Goal: Communication & Community: Answer question/provide support

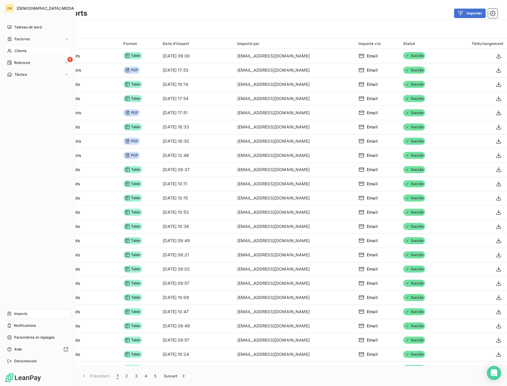
click at [12, 53] on div "Clients" at bounding box center [38, 50] width 66 height 9
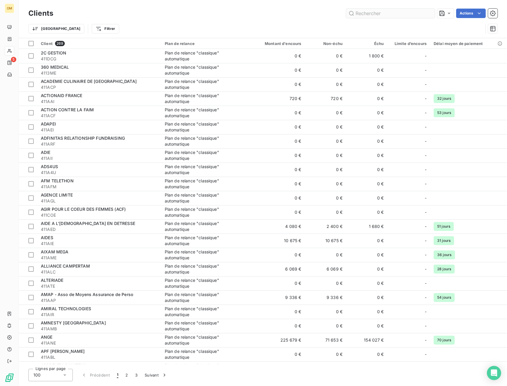
click at [369, 12] on input "text" at bounding box center [390, 13] width 89 height 9
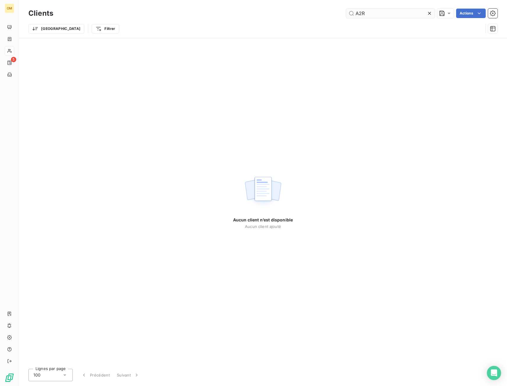
click at [359, 11] on input "A2R" at bounding box center [390, 13] width 89 height 9
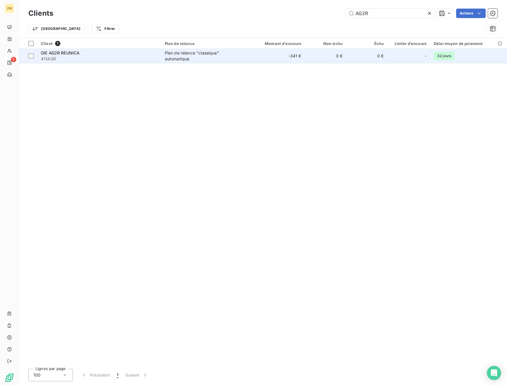
type input "AG2R"
click at [344, 53] on td "0 €" at bounding box center [325, 56] width 41 height 14
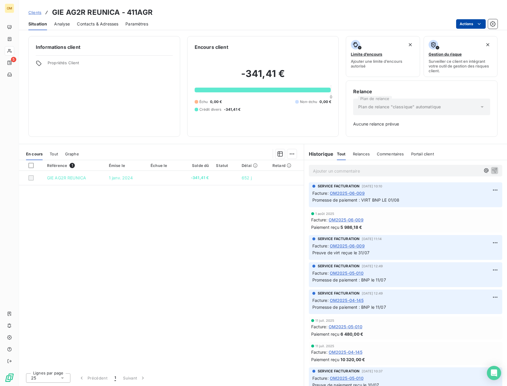
click at [462, 24] on html "OM 5 Clients GIE AG2R REUNICA - 411AGR Situation Analyse Contacts & Adresses Pa…" at bounding box center [253, 193] width 507 height 386
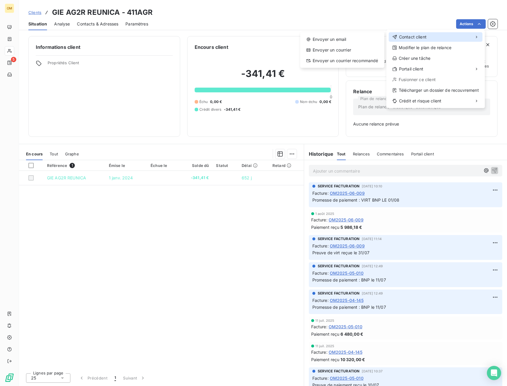
drag, startPoint x: 444, startPoint y: 39, endPoint x: 439, endPoint y: 39, distance: 5.0
click at [444, 39] on div "Contact client" at bounding box center [436, 36] width 94 height 9
click at [373, 41] on div "Envoyer un email" at bounding box center [342, 39] width 79 height 9
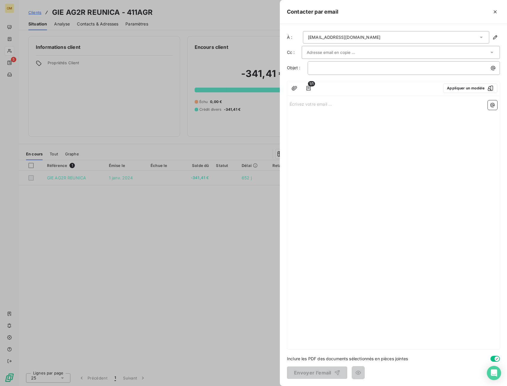
click at [322, 52] on input "text" at bounding box center [339, 52] width 64 height 9
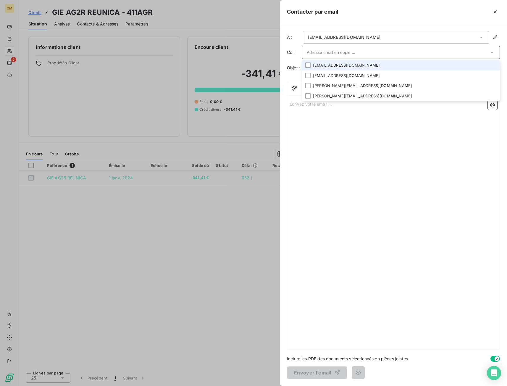
click at [329, 65] on li "[EMAIL_ADDRESS][DOMAIN_NAME]" at bounding box center [401, 65] width 198 height 10
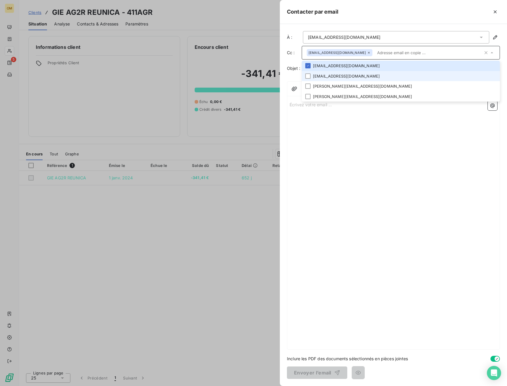
click at [330, 77] on li "[EMAIL_ADDRESS][DOMAIN_NAME]" at bounding box center [401, 76] width 198 height 10
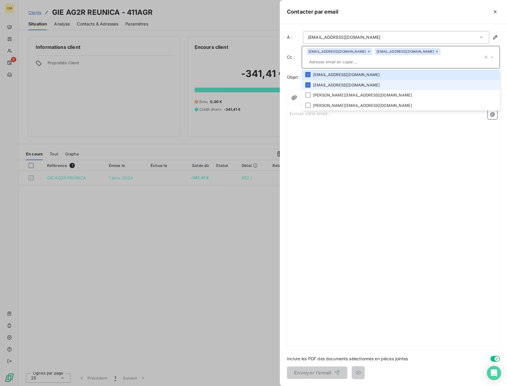
click at [330, 84] on li "[EMAIL_ADDRESS][DOMAIN_NAME]" at bounding box center [401, 85] width 198 height 10
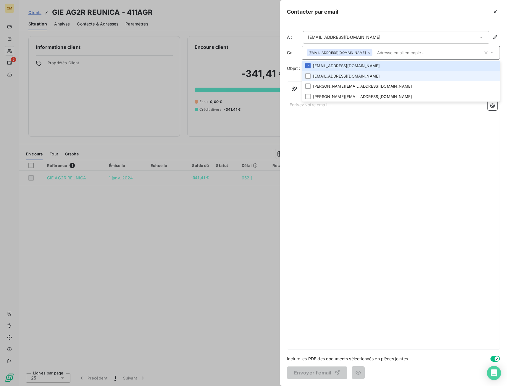
click at [332, 80] on li "[EMAIL_ADDRESS][DOMAIN_NAME]" at bounding box center [401, 76] width 198 height 10
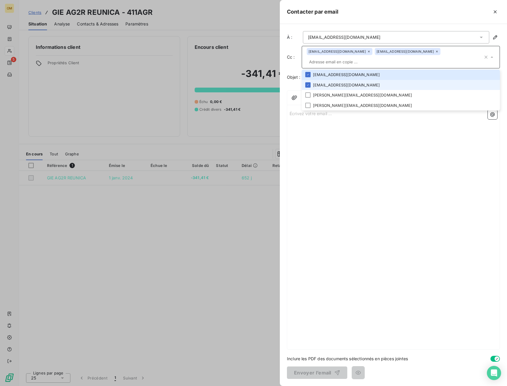
click at [332, 85] on li "[EMAIL_ADDRESS][DOMAIN_NAME]" at bounding box center [401, 85] width 198 height 10
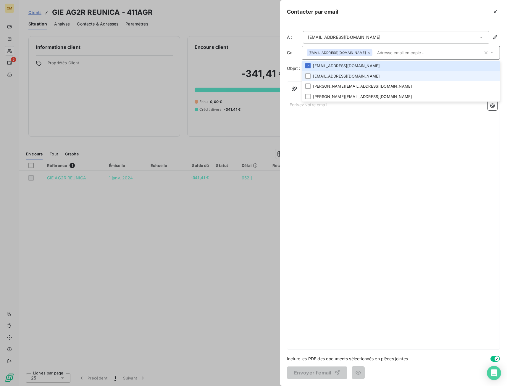
drag, startPoint x: 332, startPoint y: 78, endPoint x: 334, endPoint y: 85, distance: 7.6
click at [332, 78] on li "[EMAIL_ADDRESS][DOMAIN_NAME]" at bounding box center [401, 76] width 198 height 10
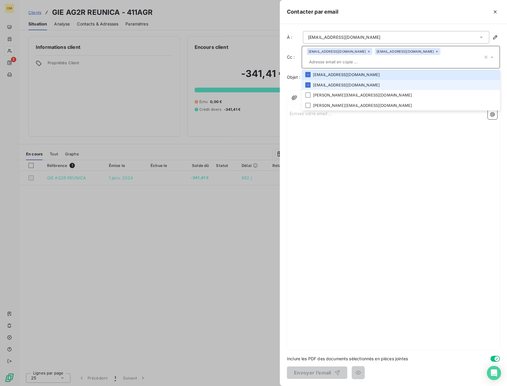
click at [334, 85] on li "[EMAIL_ADDRESS][DOMAIN_NAME]" at bounding box center [401, 85] width 198 height 10
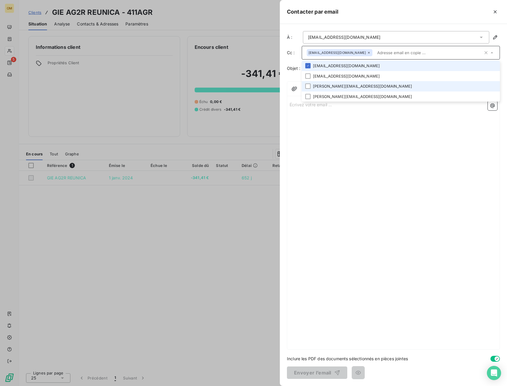
click at [332, 76] on li "[EMAIL_ADDRESS][DOMAIN_NAME]" at bounding box center [401, 76] width 198 height 10
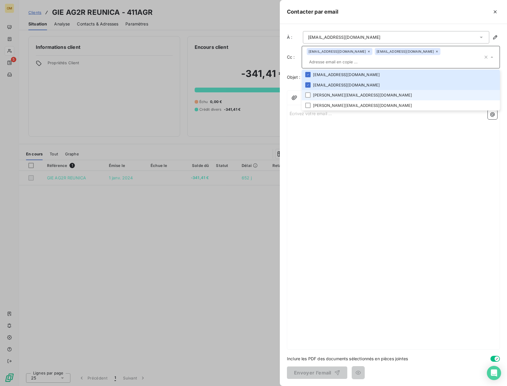
click at [333, 93] on li "[PERSON_NAME][EMAIL_ADDRESS][DOMAIN_NAME]" at bounding box center [401, 95] width 198 height 10
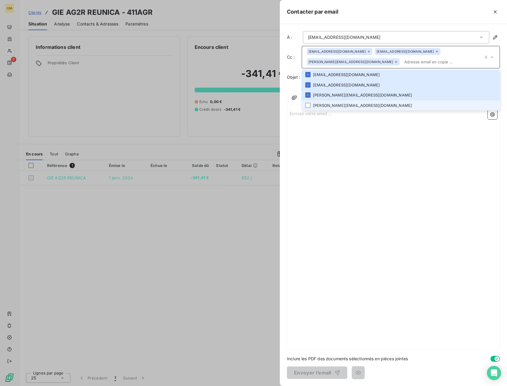
click at [333, 105] on li "[PERSON_NAME][EMAIL_ADDRESS][DOMAIN_NAME]" at bounding box center [401, 105] width 198 height 10
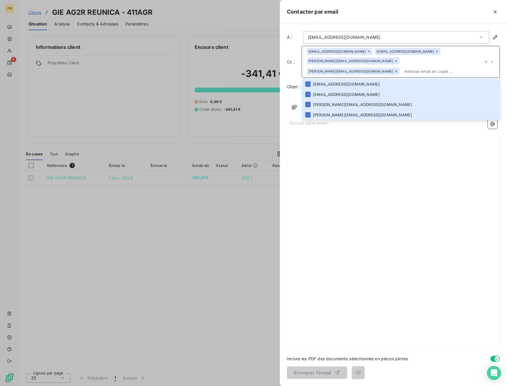
click at [335, 143] on div "Écrivez votre email ... ﻿" at bounding box center [393, 233] width 213 height 232
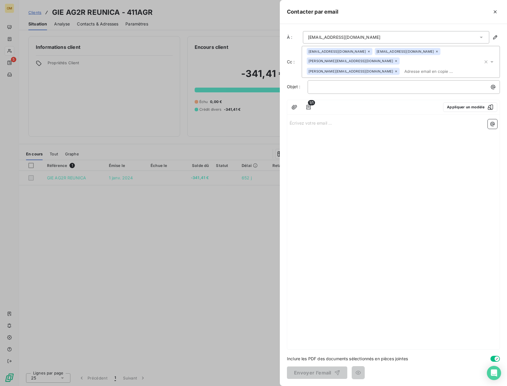
click at [329, 128] on div "Écrivez votre email ... ﻿" at bounding box center [393, 233] width 213 height 232
click at [328, 123] on p "Écrivez votre email ... ﻿" at bounding box center [394, 122] width 208 height 7
click at [311, 105] on span "1/1" at bounding box center [311, 102] width 7 height 5
click at [311, 107] on icon "button" at bounding box center [309, 107] width 6 height 6
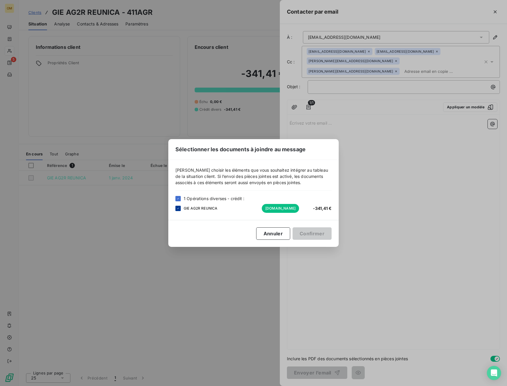
click at [176, 208] on div at bounding box center [178, 208] width 5 height 5
click at [380, 223] on div "Sélectionner les documents à joindre au message [PERSON_NAME] choisir les éléme…" at bounding box center [253, 193] width 507 height 386
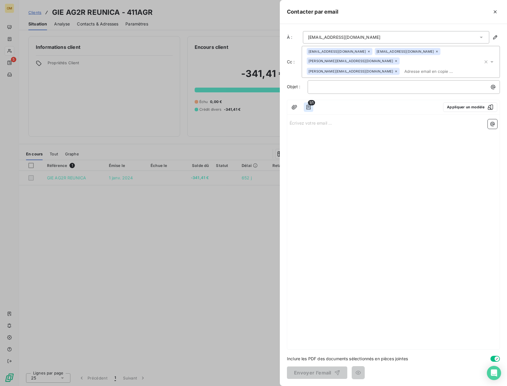
click at [309, 107] on icon "button" at bounding box center [309, 107] width 4 height 5
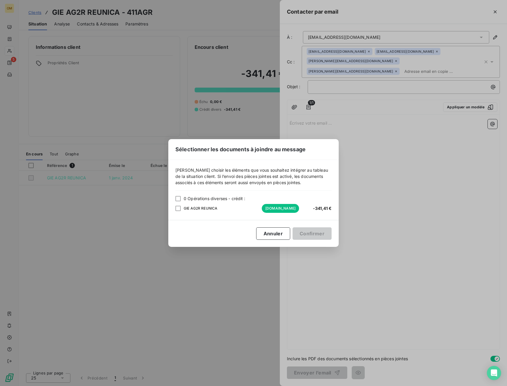
click at [380, 192] on div "Sélectionner les documents à joindre au message [PERSON_NAME] choisir les éléme…" at bounding box center [253, 193] width 507 height 386
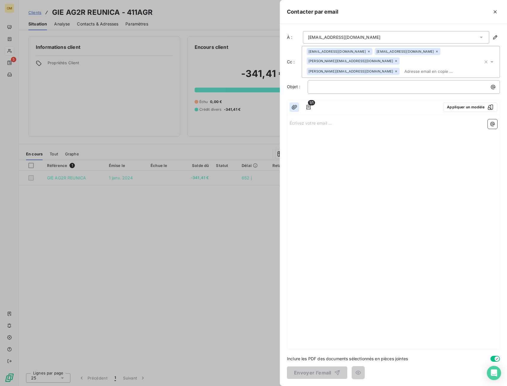
click at [293, 107] on icon "button" at bounding box center [295, 107] width 6 height 6
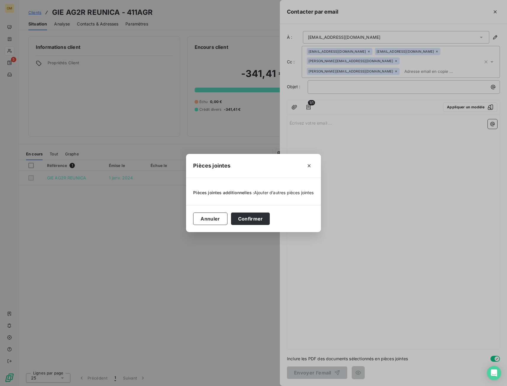
click at [279, 191] on span "Ajouter d’autres pièces jointes" at bounding box center [284, 192] width 60 height 5
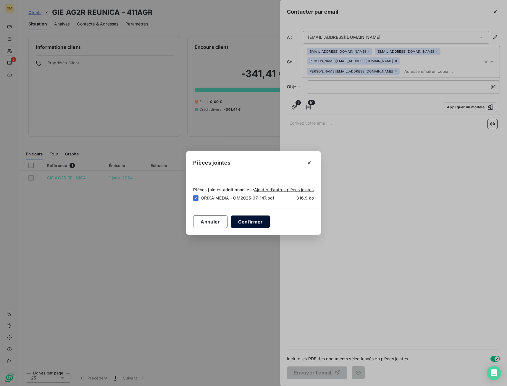
click at [249, 223] on button "Confirmer" at bounding box center [250, 222] width 39 height 12
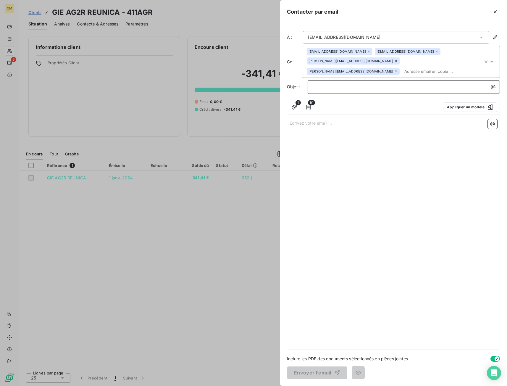
click at [332, 82] on div "﻿" at bounding box center [404, 86] width 188 height 8
click at [365, 81] on div "﻿" at bounding box center [404, 87] width 192 height 14
drag, startPoint x: 374, startPoint y: 86, endPoint x: 374, endPoint y: 78, distance: 8.0
click at [373, 86] on p "﻿" at bounding box center [405, 86] width 185 height 7
click at [354, 83] on div "﻿" at bounding box center [404, 86] width 188 height 8
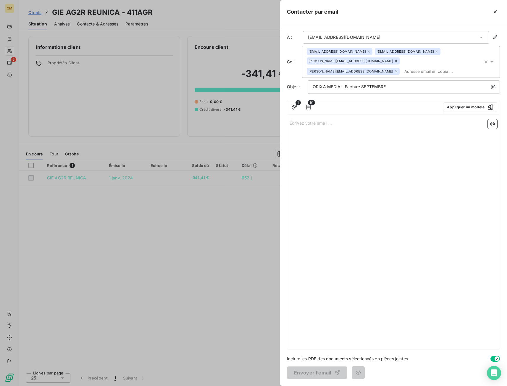
click at [337, 125] on p "Écrivez votre email ... ﻿" at bounding box center [394, 122] width 208 height 7
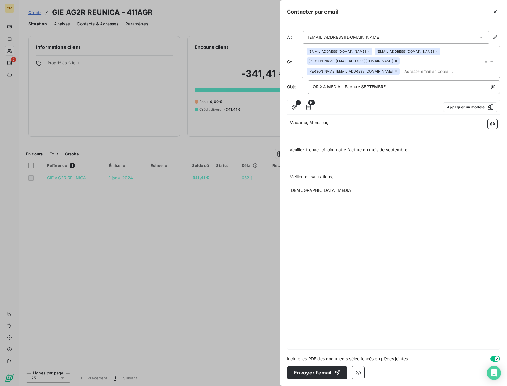
click at [310, 181] on p "﻿" at bounding box center [394, 183] width 208 height 7
click at [298, 143] on p "﻿" at bounding box center [394, 143] width 208 height 7
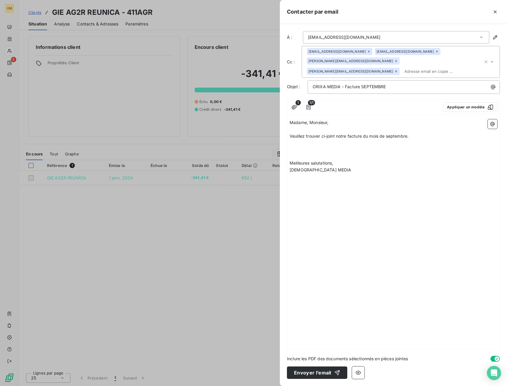
click at [299, 153] on p "﻿" at bounding box center [394, 156] width 208 height 7
drag, startPoint x: 377, startPoint y: 90, endPoint x: 375, endPoint y: 87, distance: 3.2
click at [377, 90] on p "ORIXA MEDIA - Facture SEPTEMBRE" at bounding box center [405, 86] width 185 height 7
click at [375, 87] on span "ORIXA MEDIA - Facture SEPTEMBRE" at bounding box center [349, 86] width 73 height 5
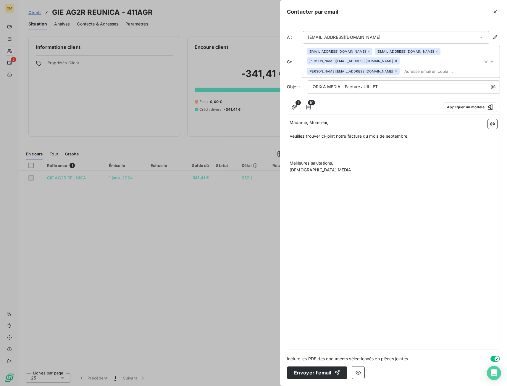
click at [403, 137] on span "Veuillez trouver ci-joint notre facture du mois de septembre." at bounding box center [349, 136] width 119 height 5
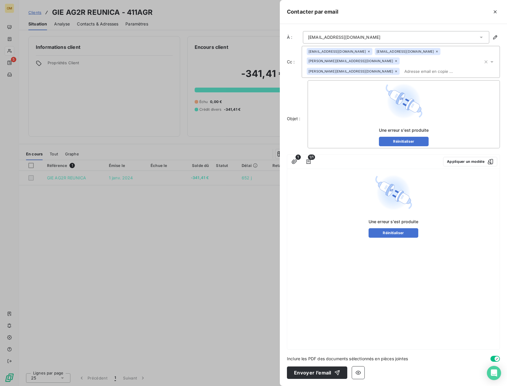
click at [391, 177] on img at bounding box center [394, 193] width 38 height 38
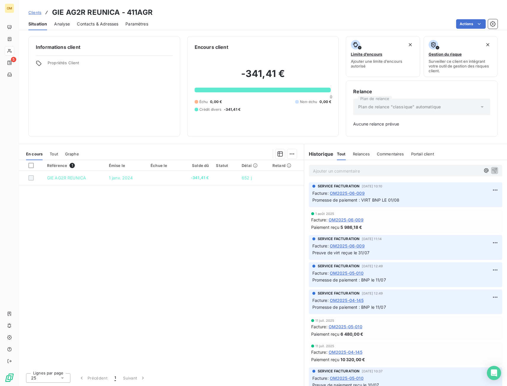
click at [37, 12] on span "Clients" at bounding box center [34, 12] width 13 height 5
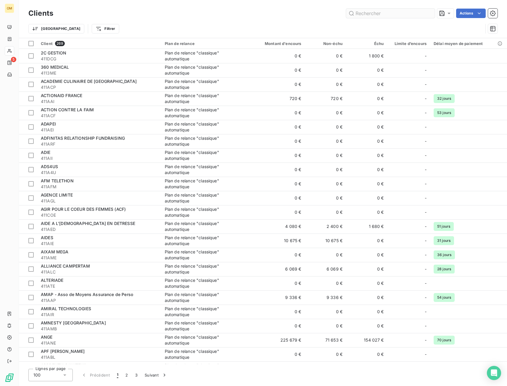
click at [391, 12] on input "text" at bounding box center [390, 13] width 89 height 9
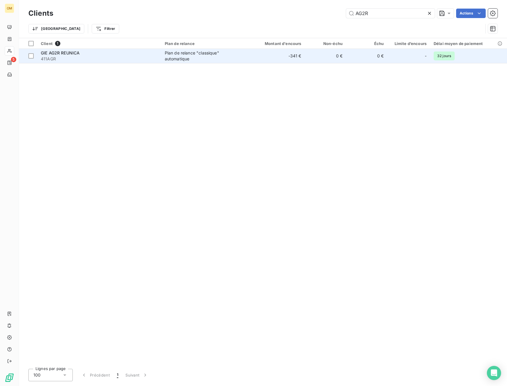
type input "AG2R"
click at [262, 56] on td "-341 €" at bounding box center [277, 56] width 55 height 14
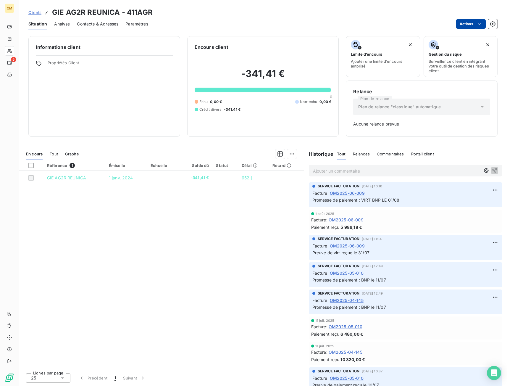
click at [474, 21] on html "OM 5 Clients GIE AG2R REUNICA - 411AGR Situation Analyse Contacts & Adresses Pa…" at bounding box center [253, 193] width 507 height 386
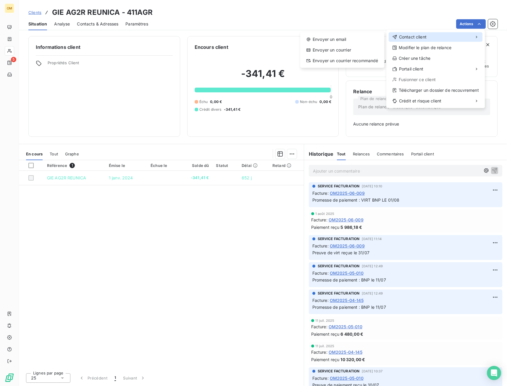
click at [438, 36] on div "Contact client" at bounding box center [436, 36] width 94 height 9
click at [366, 38] on div "Envoyer un email" at bounding box center [342, 39] width 79 height 9
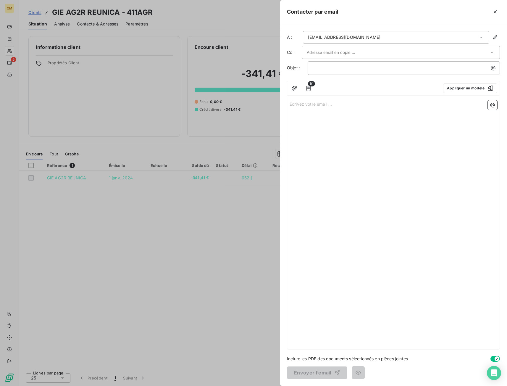
click at [324, 53] on input "text" at bounding box center [339, 52] width 64 height 9
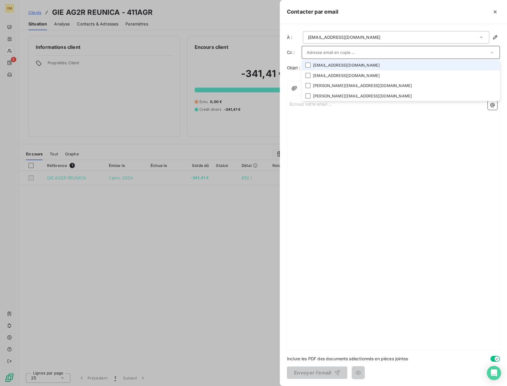
click at [327, 67] on li "[EMAIL_ADDRESS][DOMAIN_NAME]" at bounding box center [401, 65] width 198 height 10
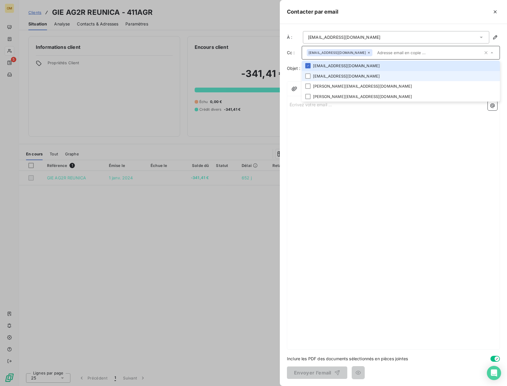
click at [327, 74] on li "[EMAIL_ADDRESS][DOMAIN_NAME]" at bounding box center [401, 76] width 198 height 10
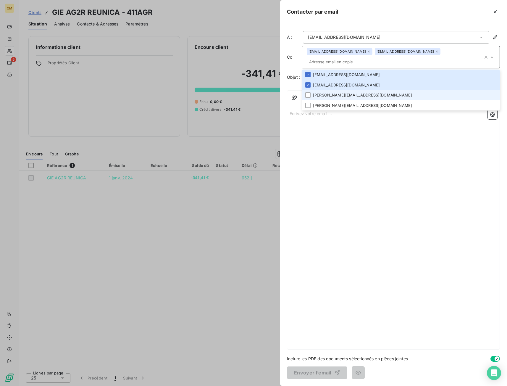
click at [336, 95] on li "[PERSON_NAME][EMAIL_ADDRESS][DOMAIN_NAME]" at bounding box center [401, 95] width 198 height 10
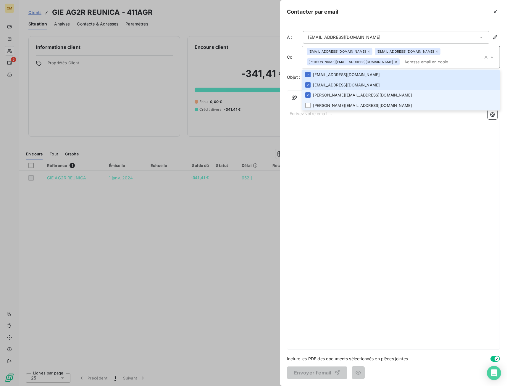
click at [340, 107] on li "[PERSON_NAME][EMAIL_ADDRESS][DOMAIN_NAME]" at bounding box center [401, 105] width 198 height 10
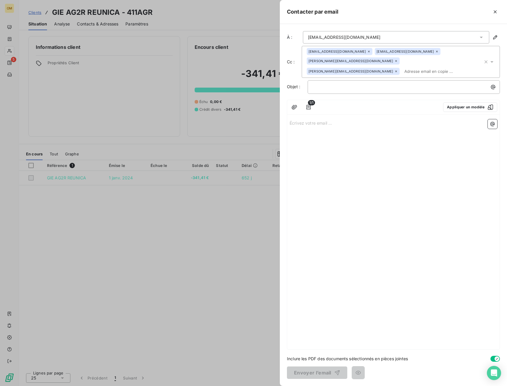
click at [357, 147] on div "Écrivez votre email ... ﻿" at bounding box center [393, 233] width 213 height 232
click at [332, 124] on p "Écrivez votre email ... ﻿" at bounding box center [394, 122] width 208 height 7
click at [318, 142] on p "﻿" at bounding box center [394, 143] width 208 height 7
click at [300, 172] on p "﻿" at bounding box center [394, 170] width 208 height 7
click at [332, 89] on p "﻿" at bounding box center [405, 86] width 185 height 7
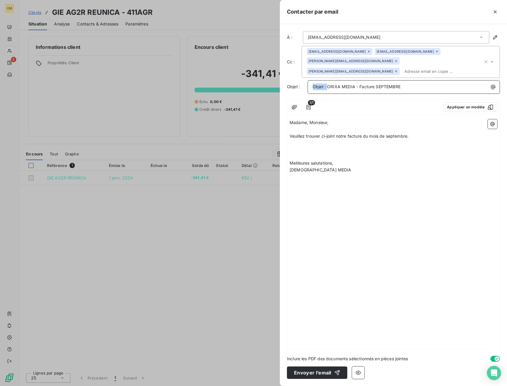
drag, startPoint x: 328, startPoint y: 87, endPoint x: 240, endPoint y: 103, distance: 89.0
click at [273, 386] on div "Contacter par email À : ag2r_la_mondiale-invoicing@cba.fr Cc : amelie.gosselin@…" at bounding box center [253, 386] width 507 height 0
click at [380, 85] on span "ORIXA MEDIA - Facture SEPTEMBRE" at bounding box center [349, 86] width 73 height 5
click at [399, 135] on span "Veuillez trouver ci-joint notre facture du mois de septembre." at bounding box center [349, 136] width 119 height 5
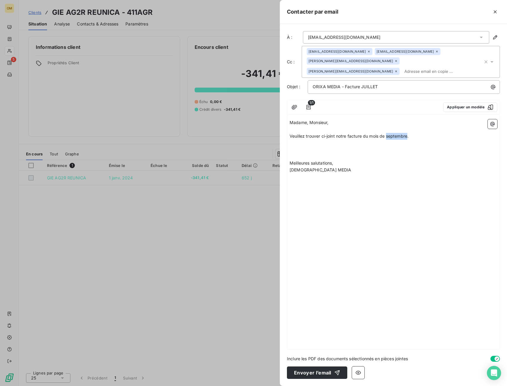
click at [399, 135] on span "Veuillez trouver ci-joint notre facture du mois de septembre." at bounding box center [349, 136] width 119 height 5
click at [402, 151] on p at bounding box center [394, 150] width 208 height 7
click at [359, 159] on p "﻿" at bounding box center [394, 156] width 208 height 7
click at [337, 151] on p at bounding box center [394, 150] width 208 height 7
click at [320, 128] on p "﻿" at bounding box center [394, 129] width 208 height 7
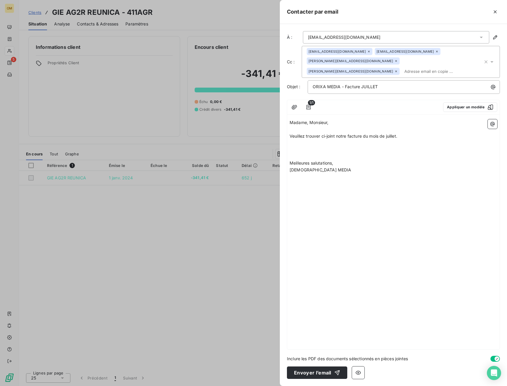
click at [428, 148] on p at bounding box center [394, 150] width 208 height 7
click at [420, 145] on p "﻿" at bounding box center [394, 143] width 208 height 7
click at [402, 73] on input "text" at bounding box center [436, 71] width 68 height 9
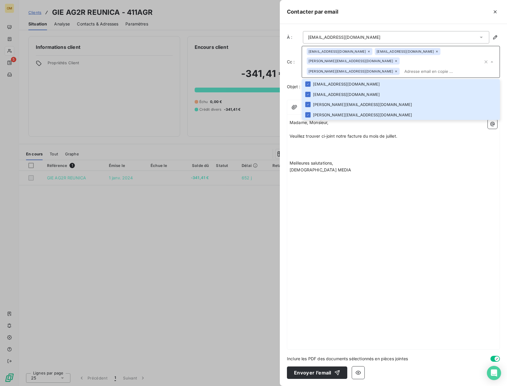
drag, startPoint x: 369, startPoint y: 172, endPoint x: 359, endPoint y: 133, distance: 41.0
click at [368, 172] on p "[DEMOGRAPHIC_DATA] MEDIA" at bounding box center [394, 170] width 208 height 7
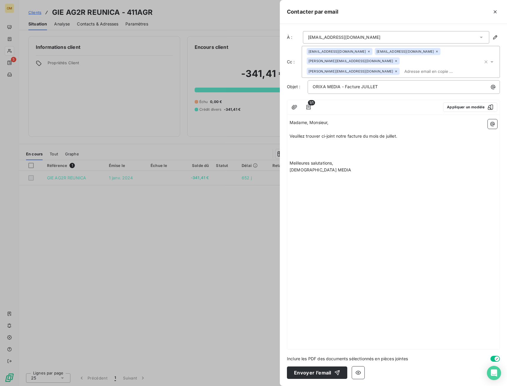
click at [402, 73] on input "text" at bounding box center [436, 71] width 68 height 9
click at [368, 171] on p "[DEMOGRAPHIC_DATA] MEDIA" at bounding box center [394, 170] width 208 height 7
click at [309, 107] on icon "button" at bounding box center [309, 107] width 4 height 5
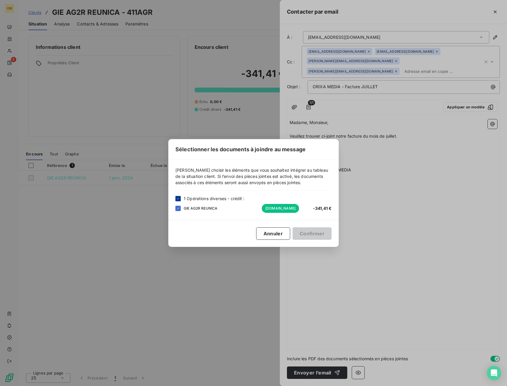
click at [180, 199] on div at bounding box center [178, 198] width 5 height 5
click at [365, 225] on div "Sélectionner les documents à joindre au message [PERSON_NAME] choisir les éléme…" at bounding box center [253, 193] width 507 height 386
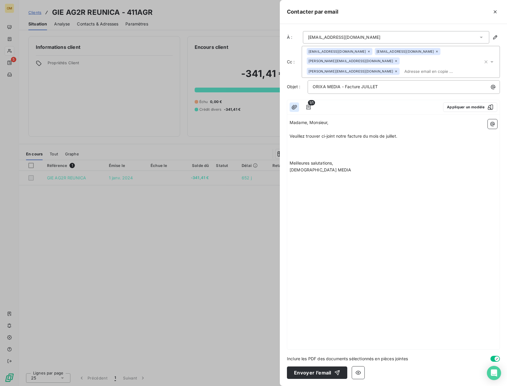
click at [295, 104] on icon "button" at bounding box center [295, 107] width 6 height 6
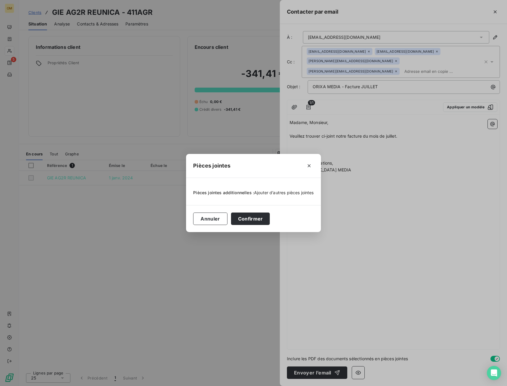
click at [265, 194] on span "Ajouter d’autres pièces jointes" at bounding box center [284, 192] width 60 height 5
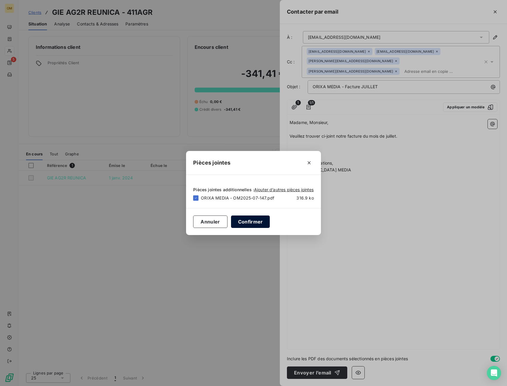
click at [245, 224] on button "Confirmer" at bounding box center [250, 222] width 39 height 12
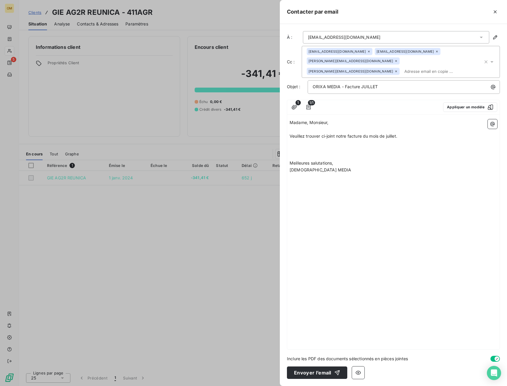
drag, startPoint x: 314, startPoint y: 212, endPoint x: 313, endPoint y: 202, distance: 9.5
click at [314, 212] on div "Madame, Monsieur, ﻿ Veuillez trouver ci-joint notre facture du mois de juillet.…" at bounding box center [393, 233] width 213 height 232
click at [311, 107] on icon "button" at bounding box center [309, 107] width 6 height 6
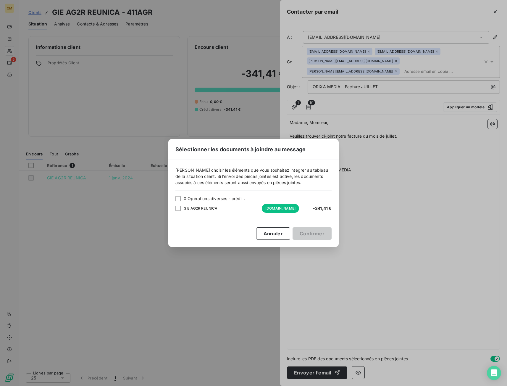
click at [383, 159] on div "Sélectionner les documents à joindre au message [PERSON_NAME] choisir les éléme…" at bounding box center [253, 193] width 507 height 386
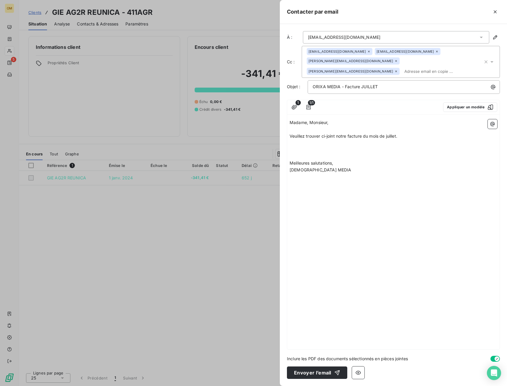
click at [309, 105] on span "1/1" at bounding box center [311, 102] width 7 height 5
click at [308, 108] on icon "button" at bounding box center [309, 107] width 6 height 6
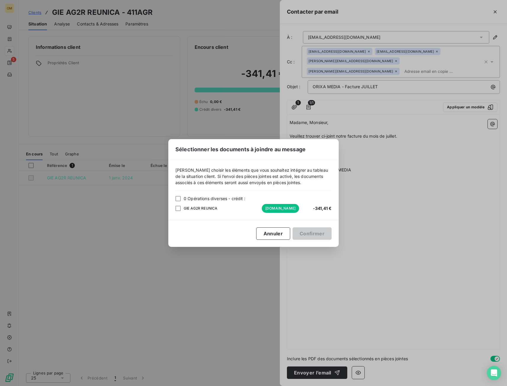
drag, startPoint x: 374, startPoint y: 165, endPoint x: 367, endPoint y: 160, distance: 8.2
click at [373, 165] on div "Sélectionner les documents à joindre au message [PERSON_NAME] choisir les éléme…" at bounding box center [253, 193] width 507 height 386
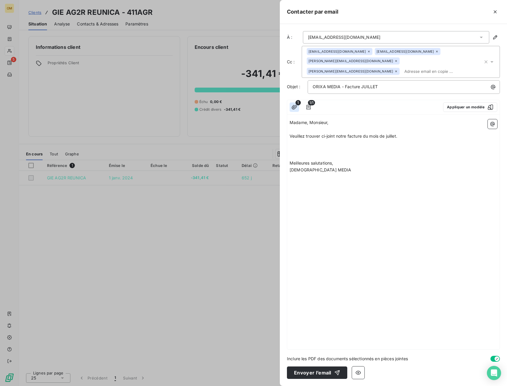
click at [290, 105] on button "button" at bounding box center [294, 106] width 9 height 9
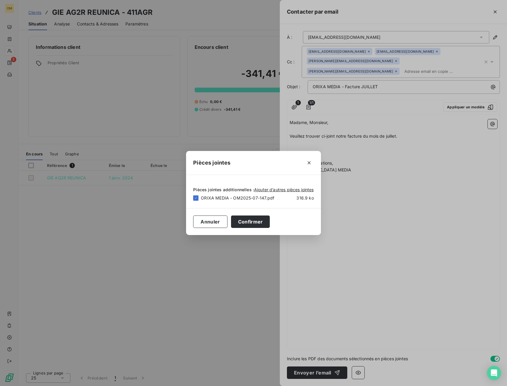
drag, startPoint x: 417, startPoint y: 199, endPoint x: 418, endPoint y: 195, distance: 4.3
click at [417, 200] on div "Pièces jointes Pièces jointes additionnelles : Ajouter d’autres pièces jointes …" at bounding box center [253, 193] width 507 height 386
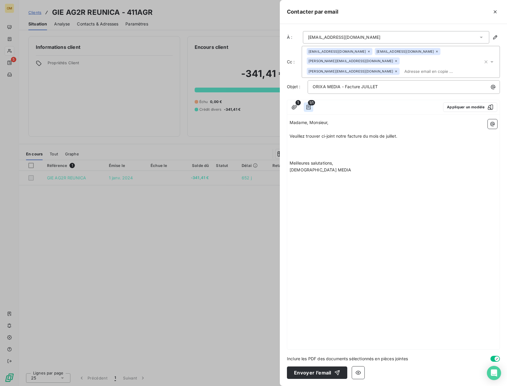
click at [310, 107] on icon "button" at bounding box center [309, 107] width 6 height 6
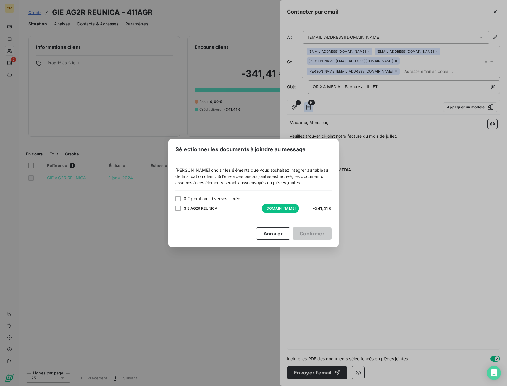
click at [310, 107] on div "Sélectionner les documents à joindre au message [PERSON_NAME] choisir les éléme…" at bounding box center [253, 193] width 507 height 386
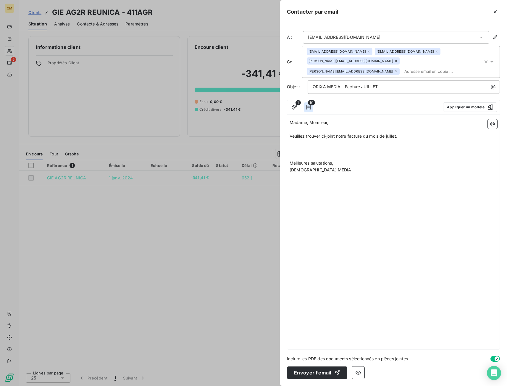
click at [310, 107] on icon "button" at bounding box center [309, 107] width 4 height 5
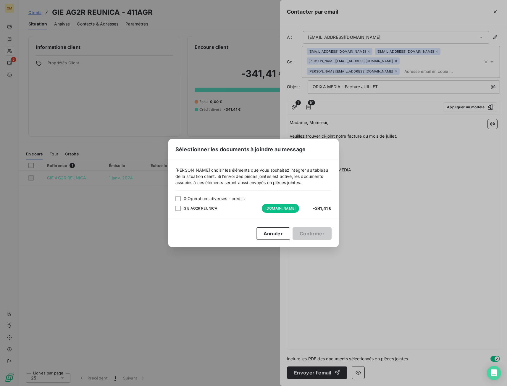
click at [311, 107] on div "Sélectionner les documents à joindre au message [PERSON_NAME] choisir les éléme…" at bounding box center [253, 193] width 507 height 386
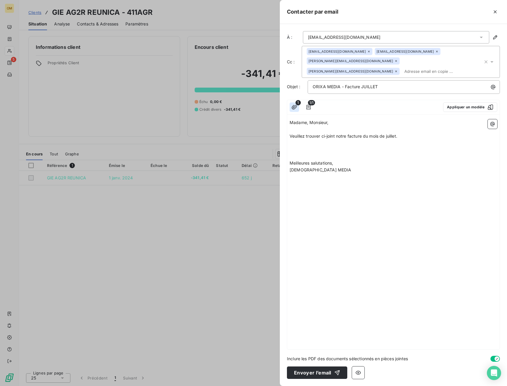
click at [296, 107] on icon "button" at bounding box center [295, 107] width 6 height 6
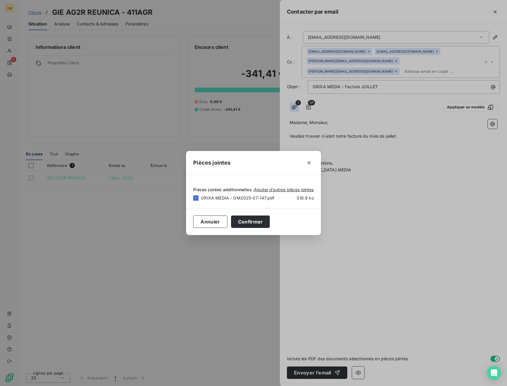
click at [296, 107] on div "Pièces jointes Pièces jointes additionnelles : Ajouter d’autres pièces jointes …" at bounding box center [253, 193] width 507 height 386
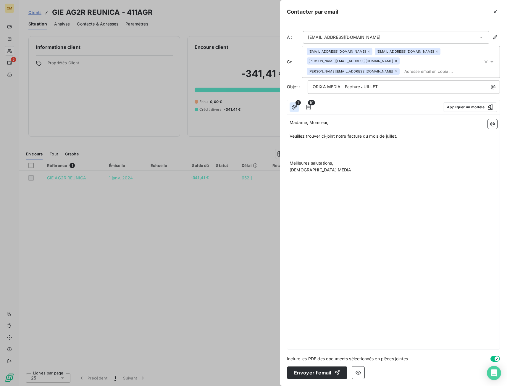
click at [295, 107] on icon "button" at bounding box center [295, 107] width 6 height 6
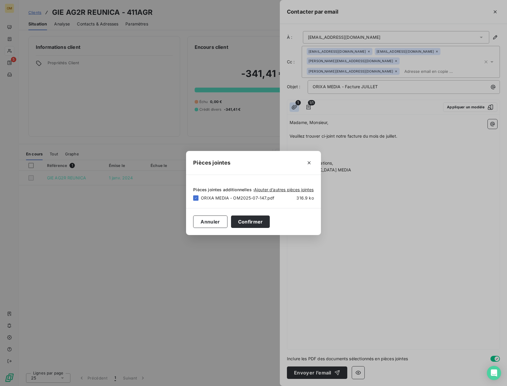
click at [294, 107] on div "Pièces jointes Pièces jointes additionnelles : Ajouter d’autres pièces jointes …" at bounding box center [253, 193] width 507 height 386
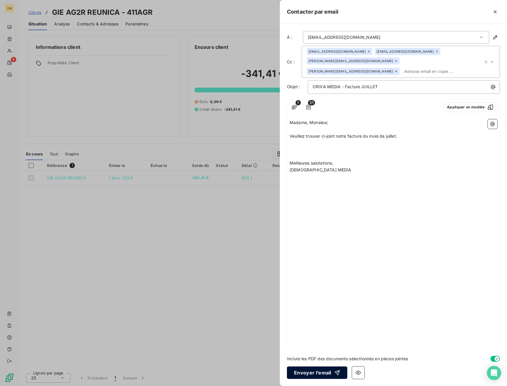
click at [336, 375] on icon "button" at bounding box center [338, 373] width 6 height 6
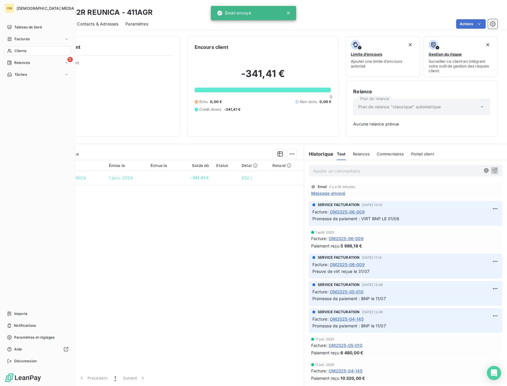
click at [15, 52] on span "Clients" at bounding box center [21, 50] width 12 height 5
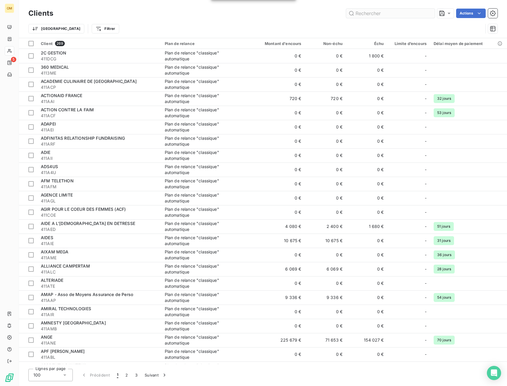
click at [390, 15] on input "text" at bounding box center [390, 13] width 89 height 9
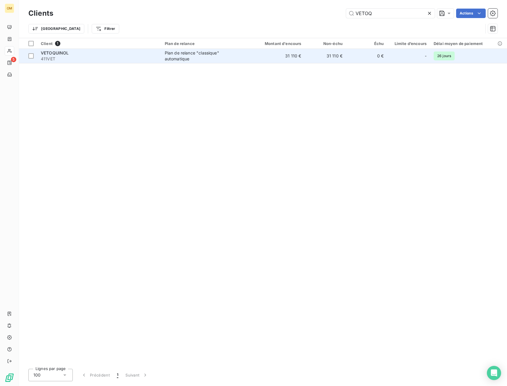
type input "VETOQ"
click at [209, 55] on div "Plan de relance "classique" automatique" at bounding box center [202, 56] width 74 height 12
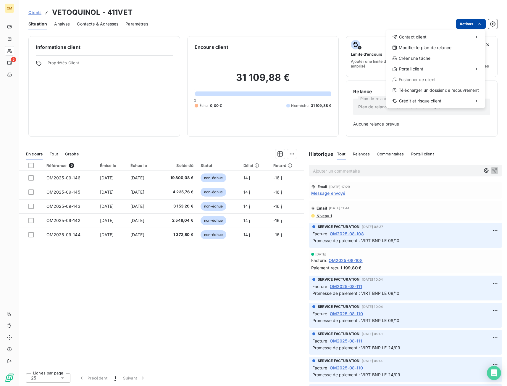
click at [462, 25] on html "OM 5 Clients VETOQUINOL - 411VET Situation Analyse Contacts & Adresses Paramètr…" at bounding box center [253, 193] width 507 height 386
drag, startPoint x: 417, startPoint y: 39, endPoint x: 413, endPoint y: 40, distance: 4.8
click at [417, 40] on span "Contact client" at bounding box center [413, 37] width 28 height 6
click at [365, 43] on div "Envoyer un email" at bounding box center [342, 39] width 79 height 9
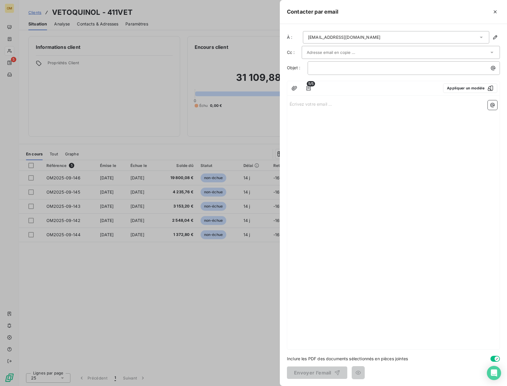
click at [335, 54] on input "text" at bounding box center [339, 52] width 64 height 9
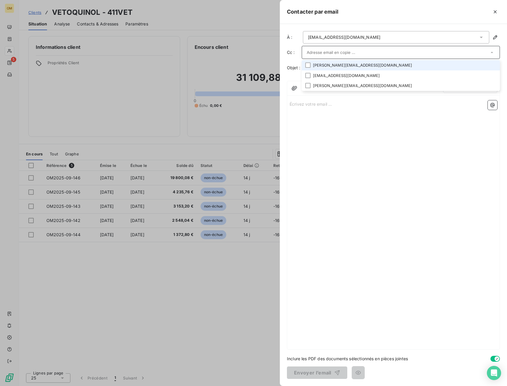
drag, startPoint x: 332, startPoint y: 65, endPoint x: 331, endPoint y: 69, distance: 4.2
click at [331, 65] on li "[PERSON_NAME][EMAIL_ADDRESS][DOMAIN_NAME]" at bounding box center [401, 65] width 198 height 10
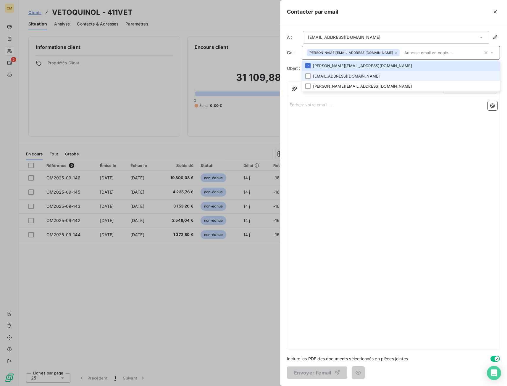
click at [329, 77] on li "pierre.pineau@vetoquinol.com" at bounding box center [401, 76] width 198 height 10
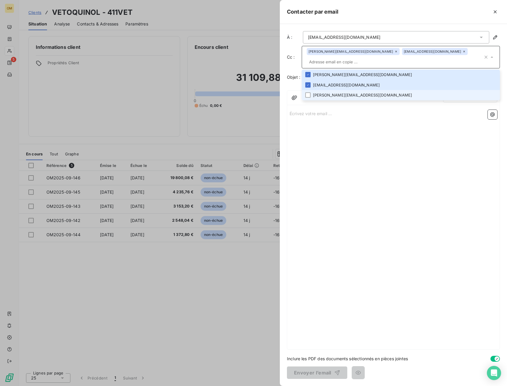
click at [328, 94] on li "debora.santacroce@vetoquinol.com" at bounding box center [401, 95] width 198 height 10
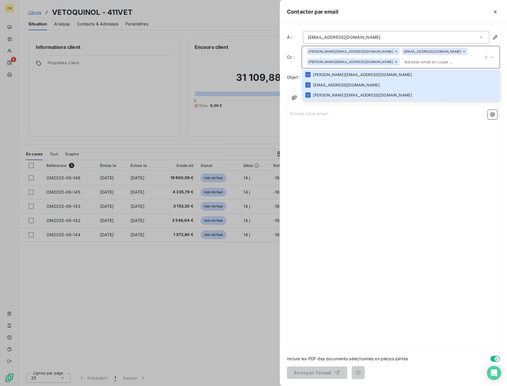
click at [333, 131] on div "Écrivez votre email ... ﻿" at bounding box center [393, 228] width 213 height 242
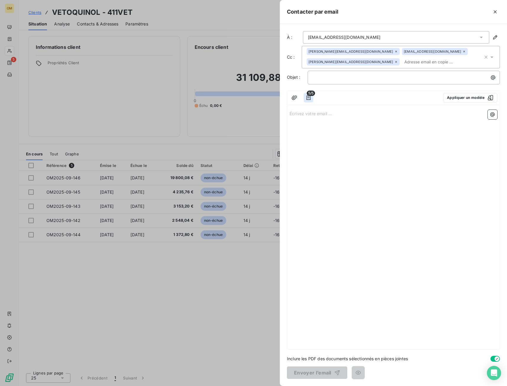
click at [309, 97] on icon "button" at bounding box center [309, 98] width 6 height 6
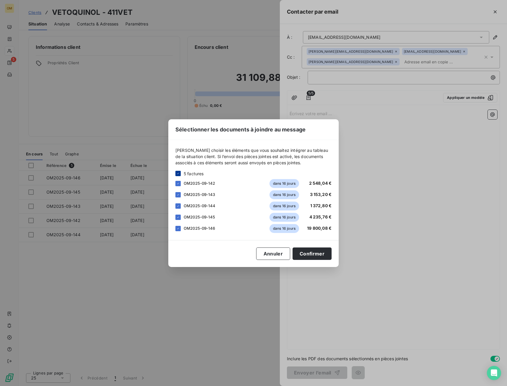
click at [179, 174] on icon at bounding box center [178, 174] width 4 height 4
drag, startPoint x: 269, startPoint y: 259, endPoint x: 291, endPoint y: 168, distance: 93.3
click at [269, 259] on button "Annuler" at bounding box center [273, 254] width 34 height 12
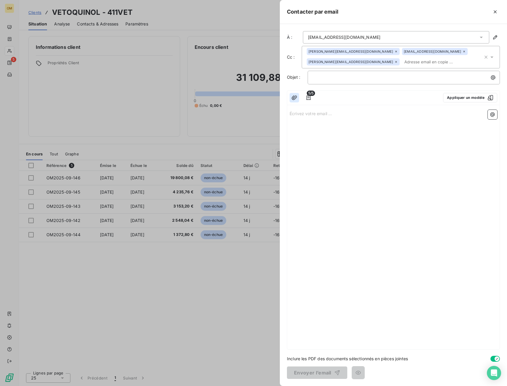
click at [295, 98] on icon "button" at bounding box center [294, 97] width 5 height 4
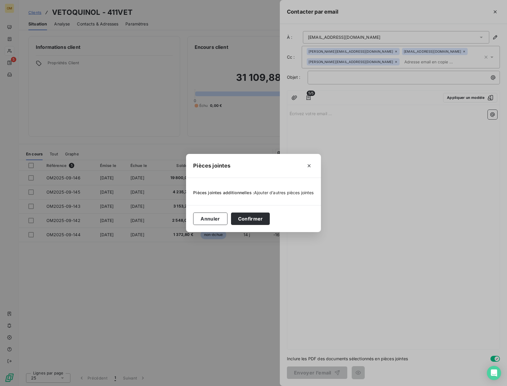
click at [272, 194] on span "Ajouter d’autres pièces jointes" at bounding box center [284, 192] width 60 height 5
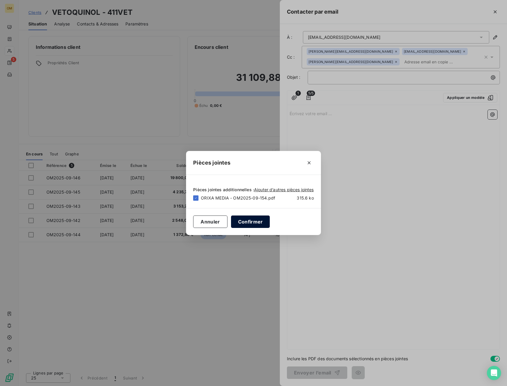
click at [257, 223] on button "Confirmer" at bounding box center [250, 222] width 39 height 12
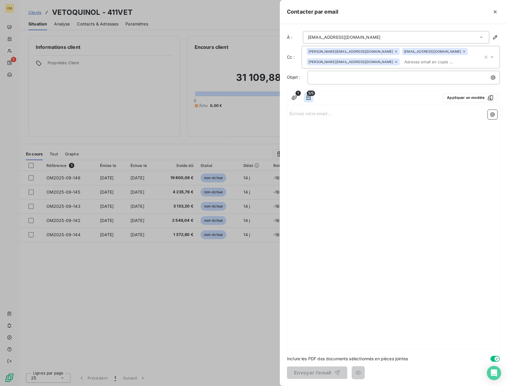
click at [308, 97] on icon "button" at bounding box center [309, 97] width 4 height 5
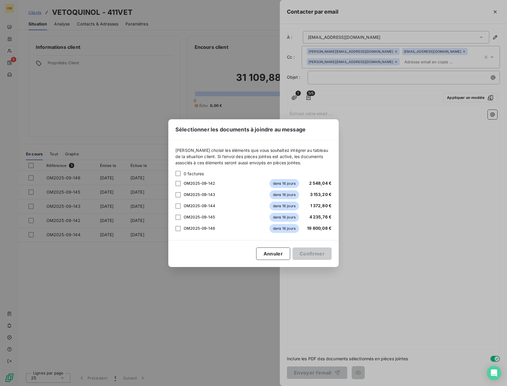
click at [372, 161] on div "Sélectionner les documents à joindre au message Veuillez choisir les éléments q…" at bounding box center [253, 193] width 507 height 386
